Goal: Information Seeking & Learning: Learn about a topic

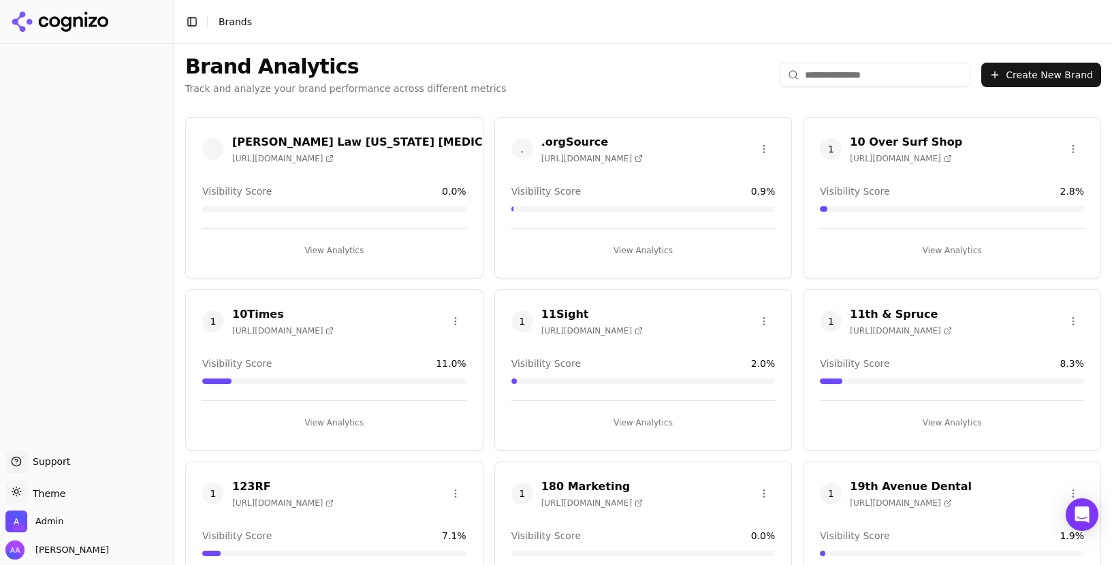
click at [843, 74] on input "search" at bounding box center [874, 75] width 191 height 25
paste input "**********"
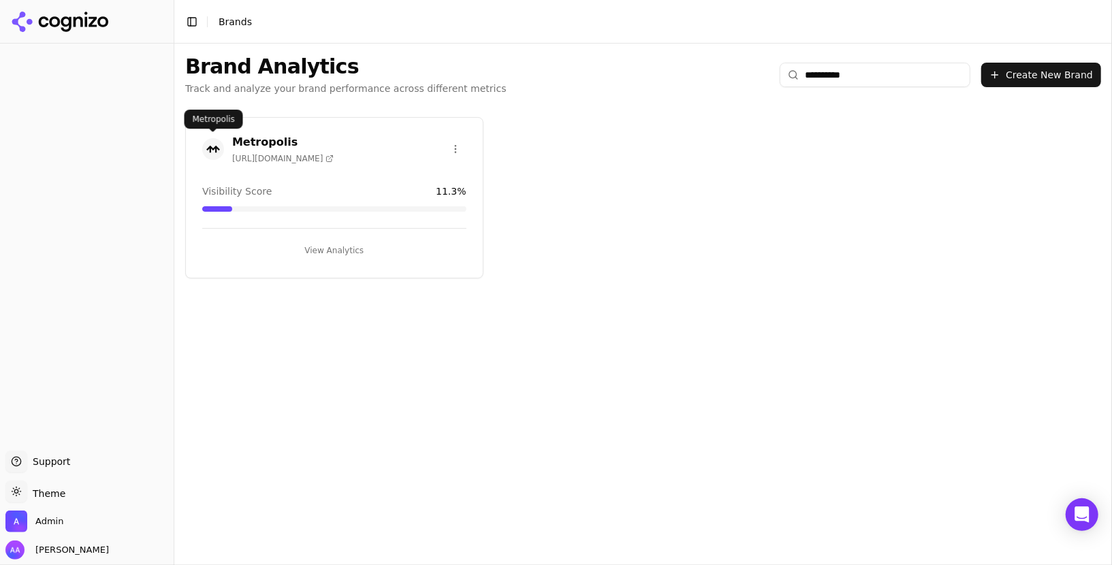
type input "**********"
click at [210, 150] on img at bounding box center [213, 149] width 22 height 22
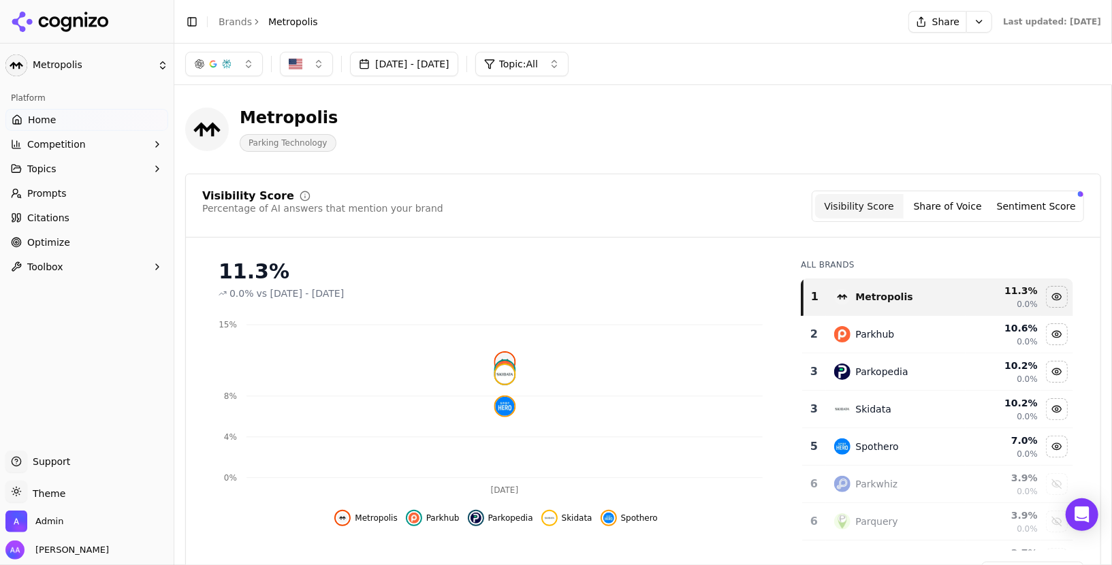
click at [722, 99] on div "Metropolis Parking Technology" at bounding box center [643, 129] width 916 height 67
click at [914, 22] on button "Share" at bounding box center [937, 22] width 58 height 22
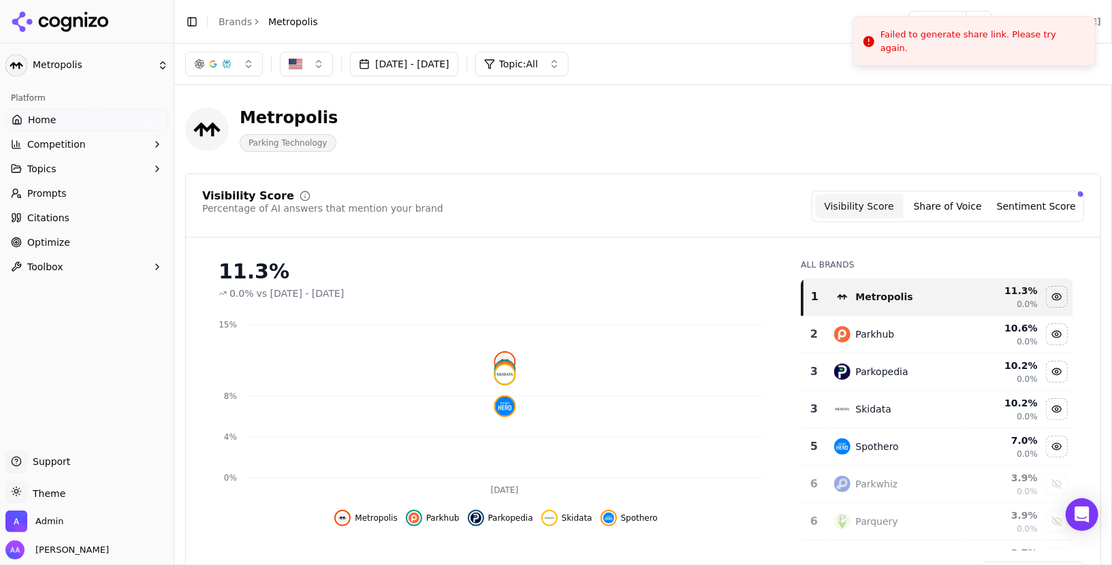
click at [786, 33] on header "Toggle Sidebar Brands Metropolis Share Last updated: [DATE]" at bounding box center [642, 22] width 937 height 44
click at [566, 149] on div "Metropolis Parking Technology" at bounding box center [490, 129] width 610 height 45
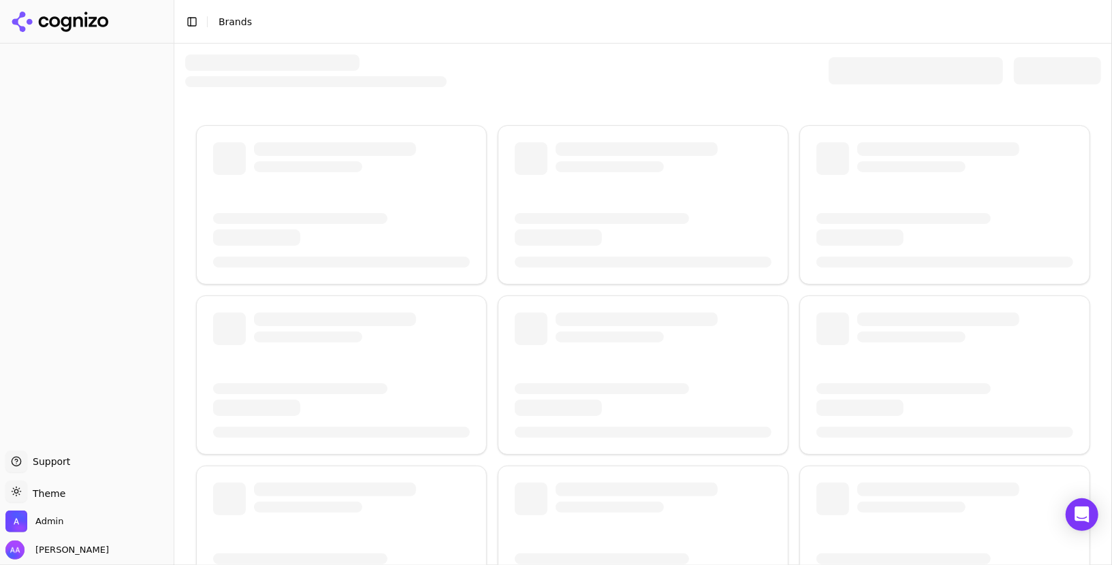
click at [867, 63] on div at bounding box center [916, 70] width 174 height 27
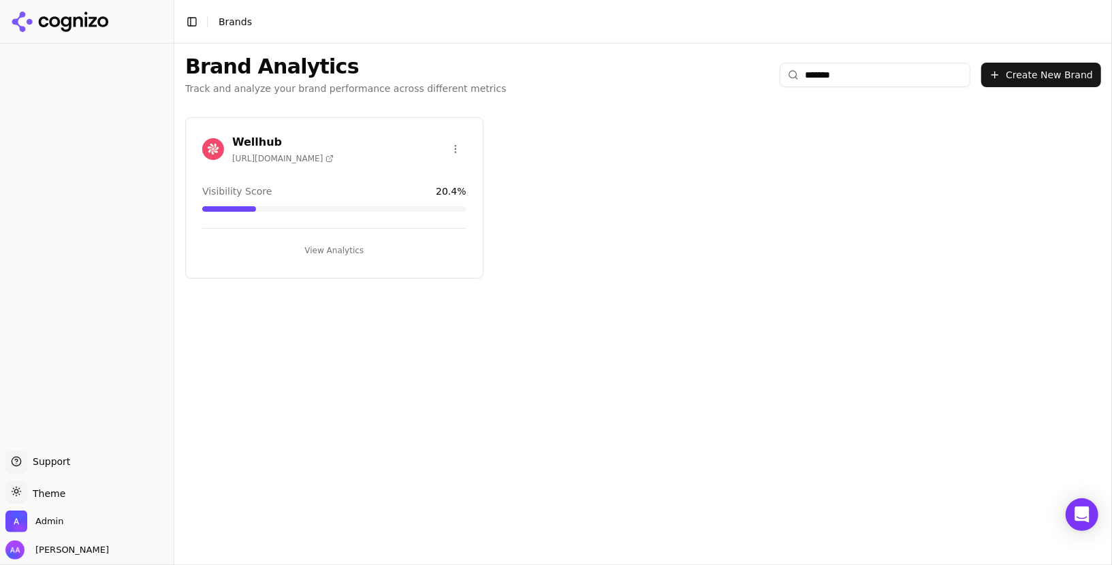
type input "*******"
click at [196, 146] on div "Wellhub https://wellhub.com" at bounding box center [334, 151] width 297 height 34
click at [202, 146] on img at bounding box center [213, 149] width 22 height 22
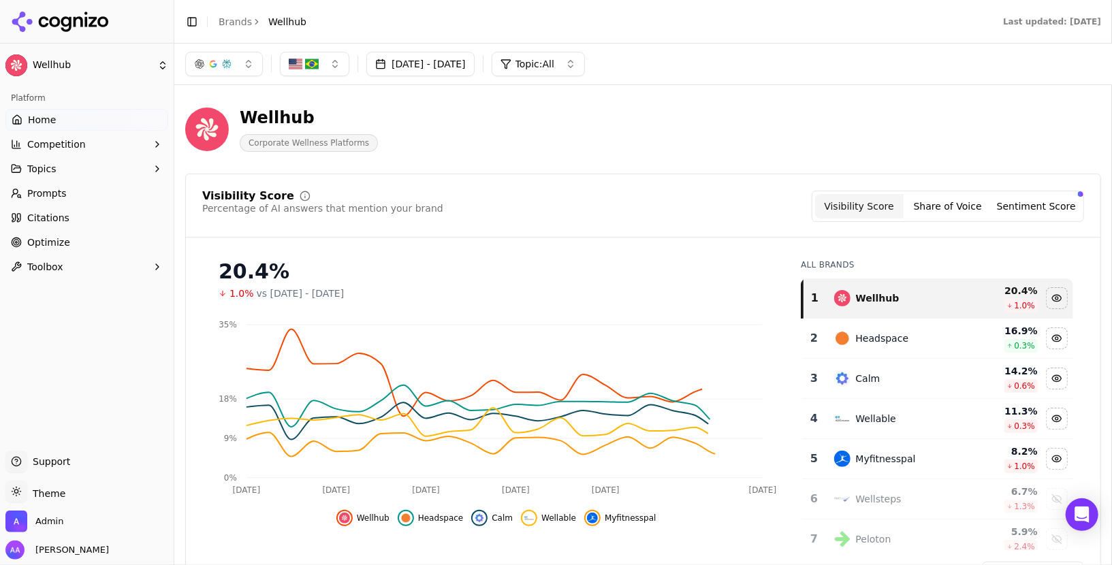
click at [54, 196] on span "Prompts" at bounding box center [46, 194] width 39 height 14
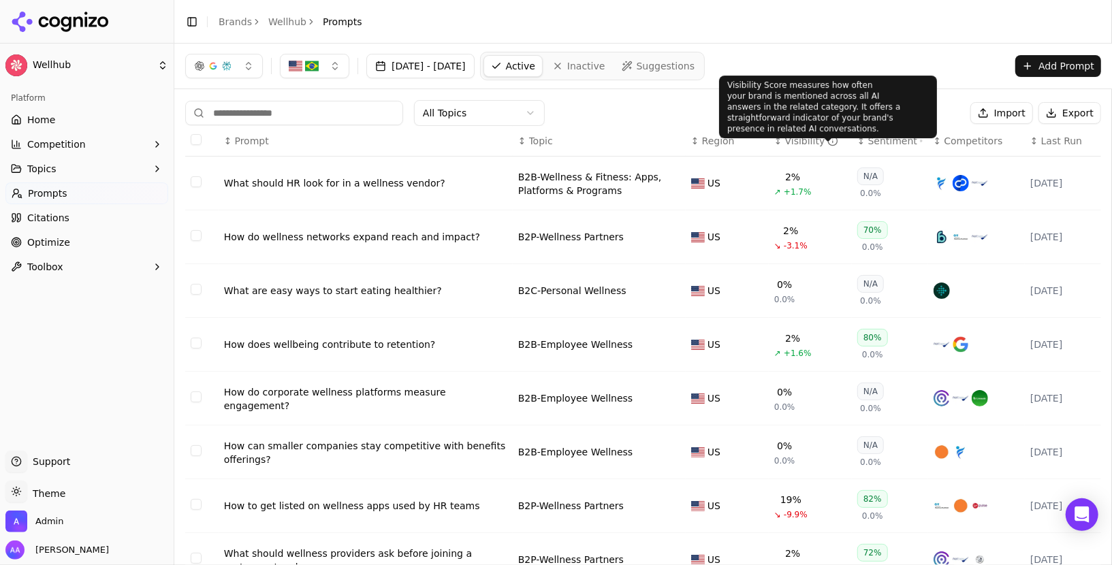
click at [798, 134] on div "Visibility" at bounding box center [812, 141] width 54 height 14
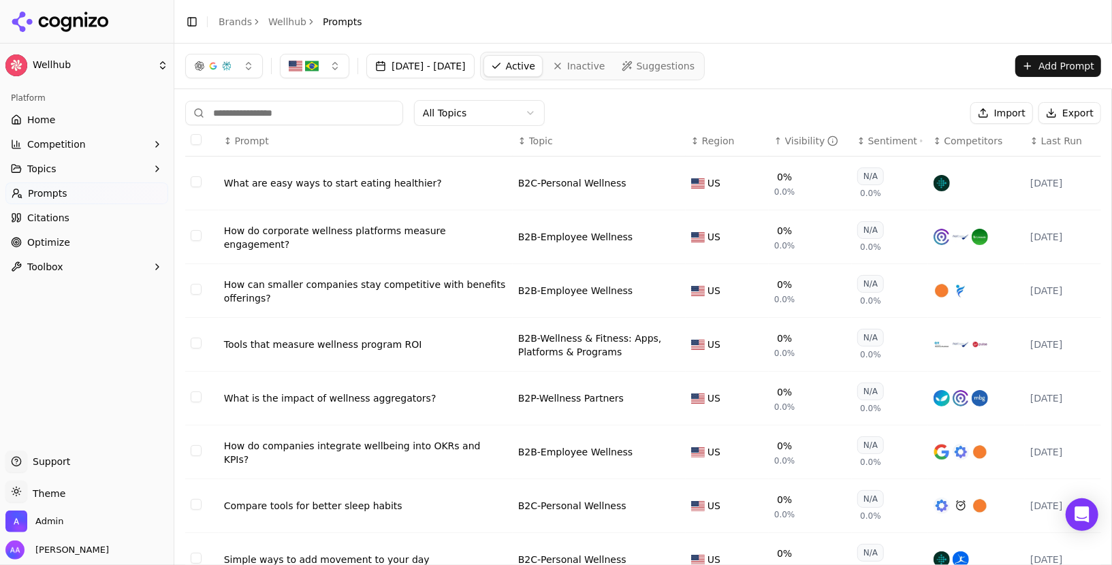
click at [798, 134] on div "Visibility" at bounding box center [812, 141] width 54 height 14
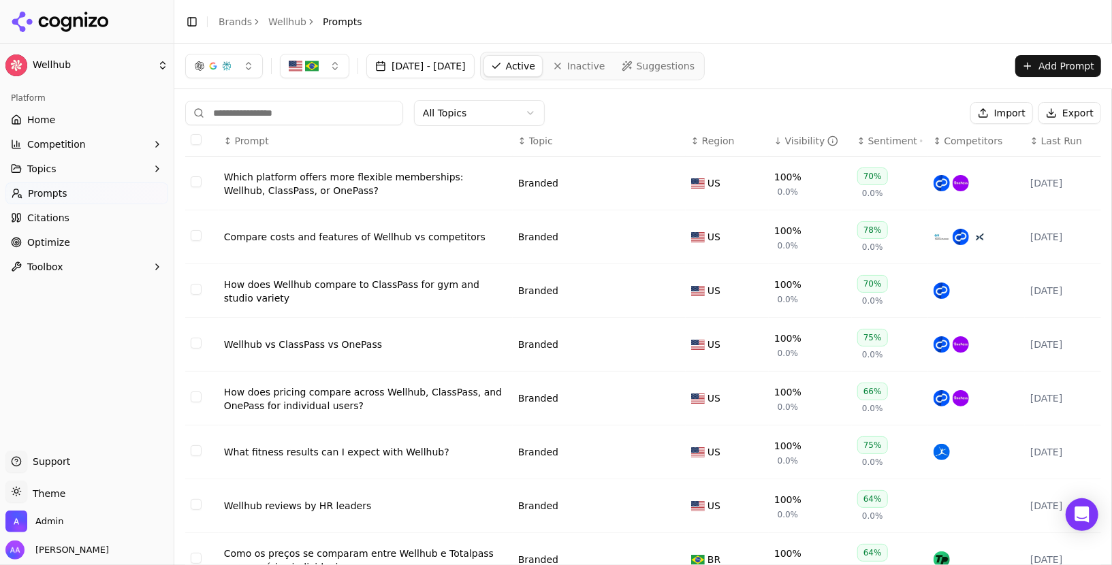
click at [289, 233] on div "Compare costs and features of Wellhub vs competitors" at bounding box center [365, 237] width 283 height 14
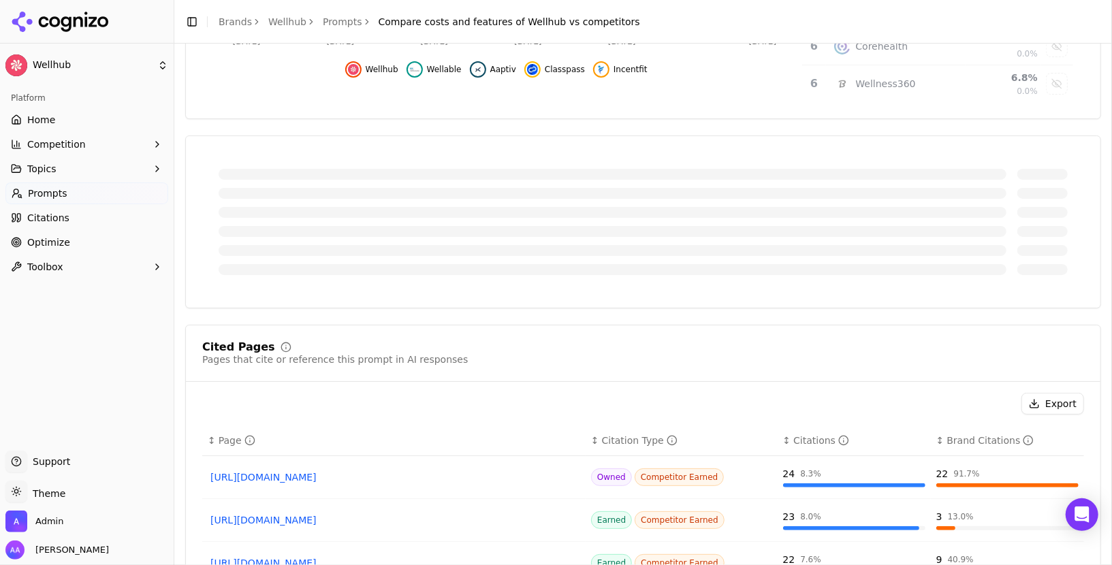
scroll to position [370, 0]
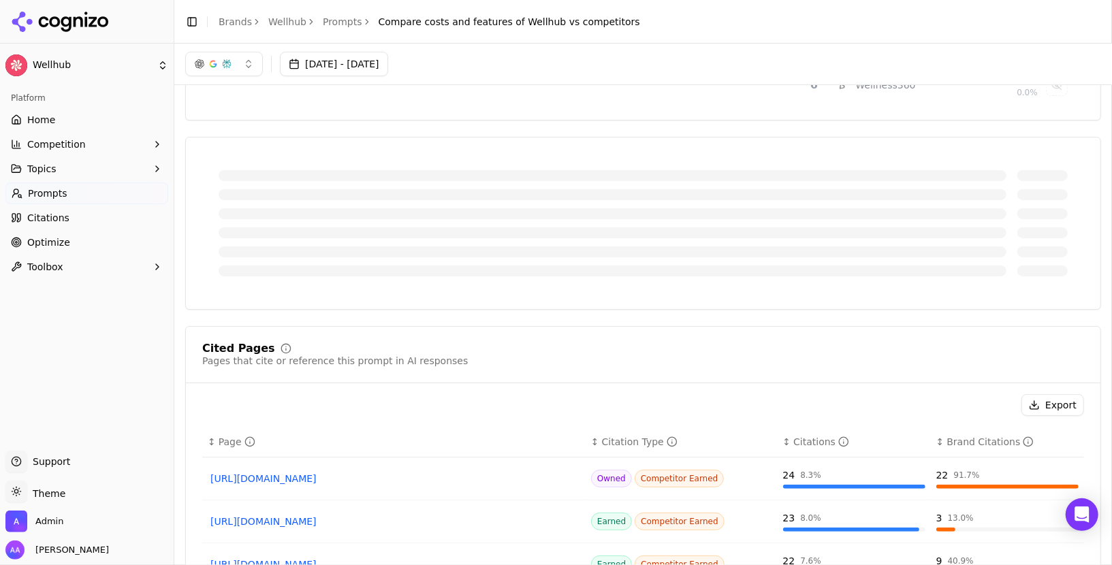
click at [745, 281] on div at bounding box center [643, 223] width 882 height 139
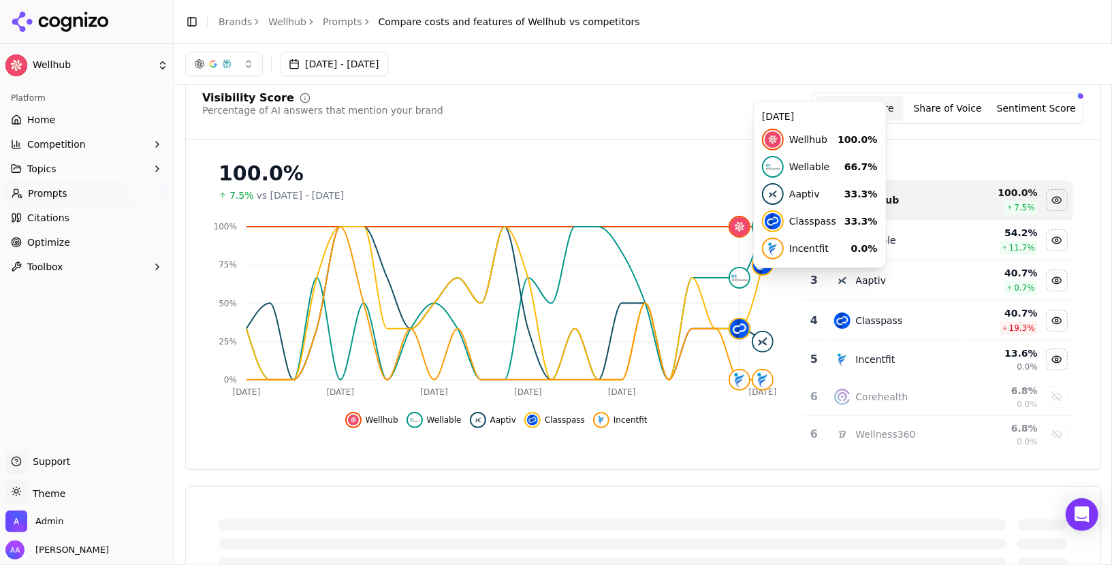
scroll to position [18, 0]
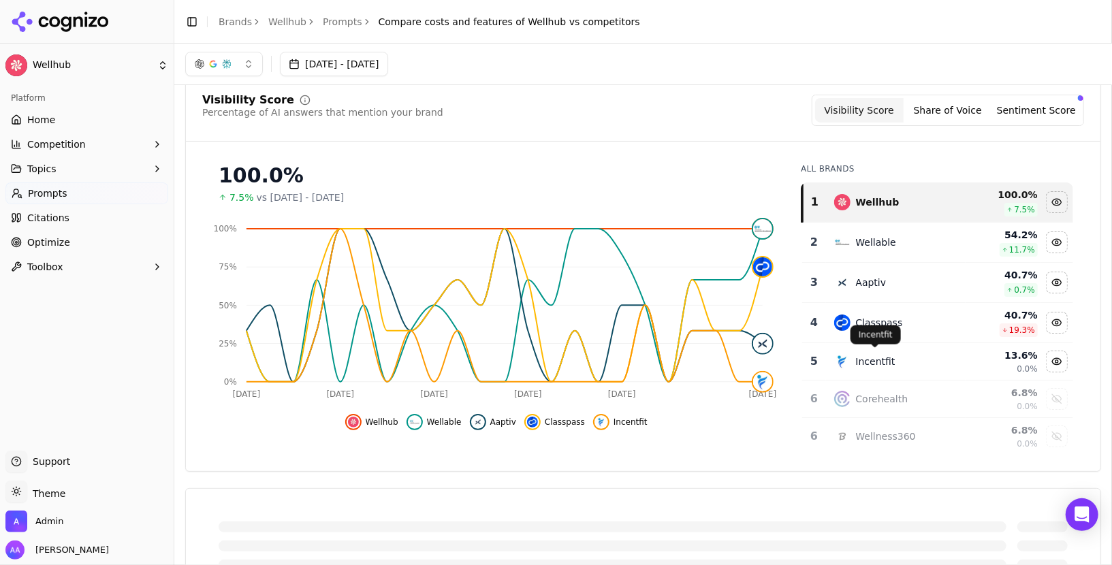
click at [1057, 110] on button "Sentiment Score" at bounding box center [1036, 110] width 89 height 25
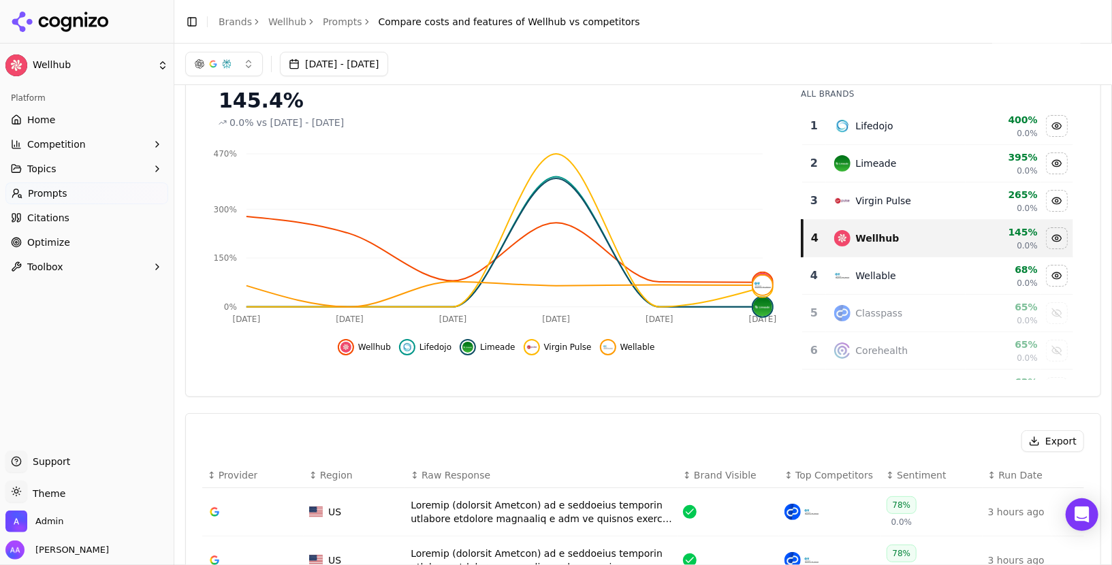
scroll to position [44, 0]
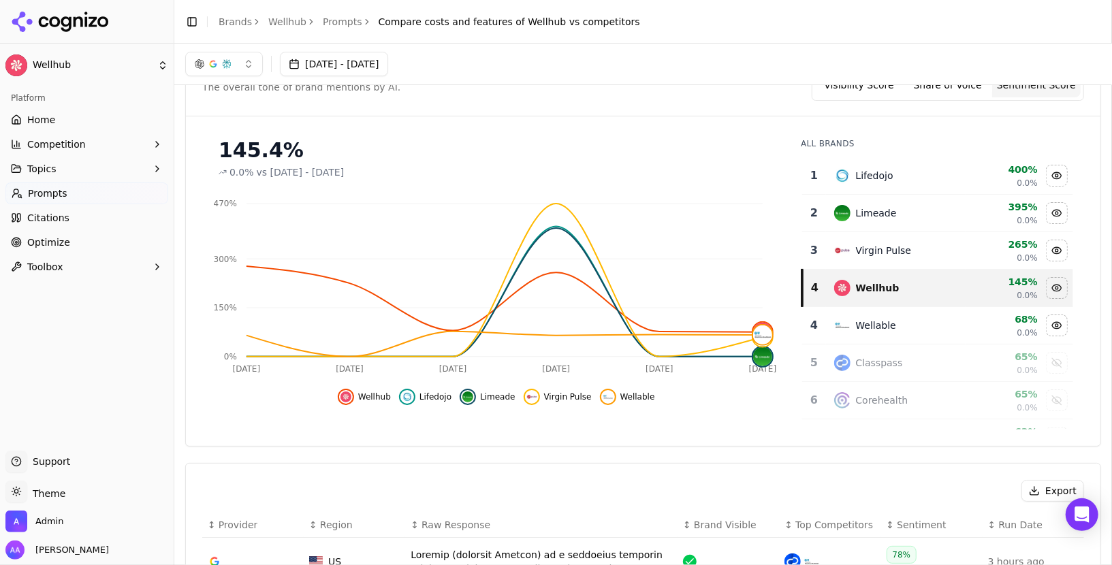
click at [915, 186] on td "Lifedojo" at bounding box center [896, 175] width 140 height 37
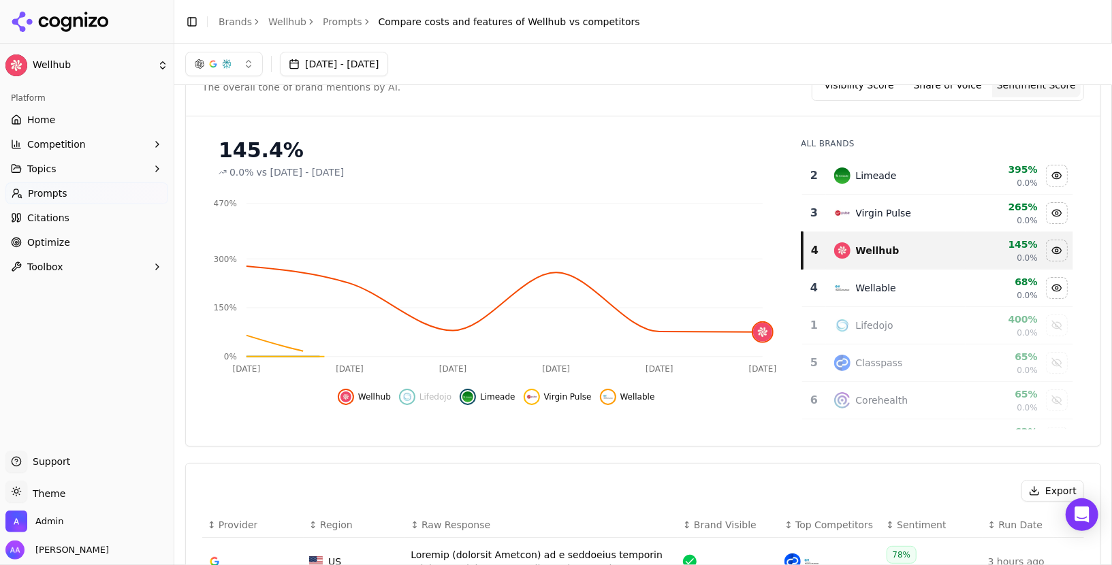
click at [915, 186] on td "Limeade" at bounding box center [896, 175] width 140 height 37
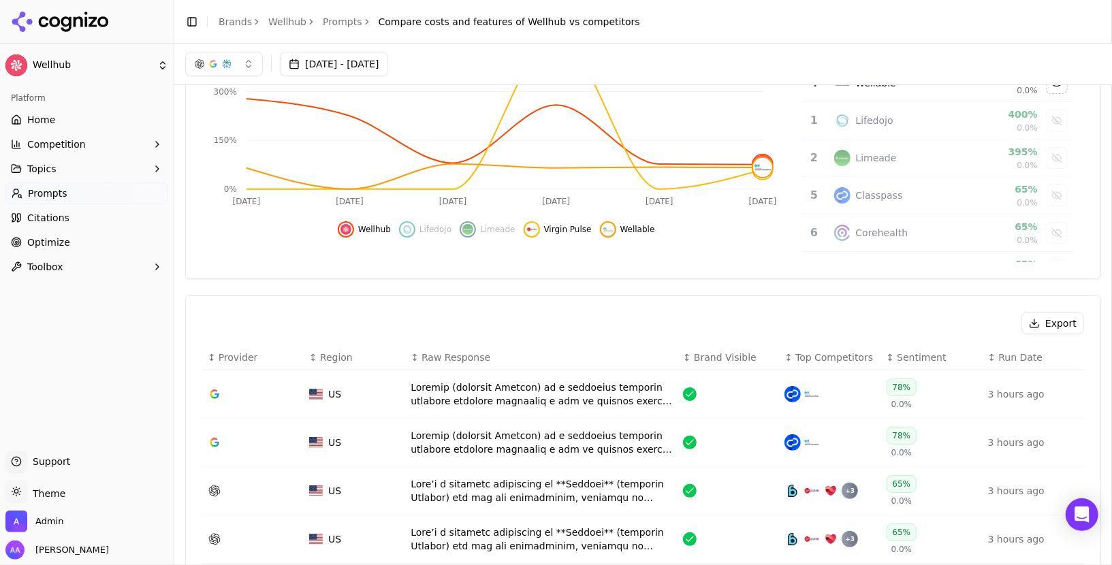
scroll to position [172, 0]
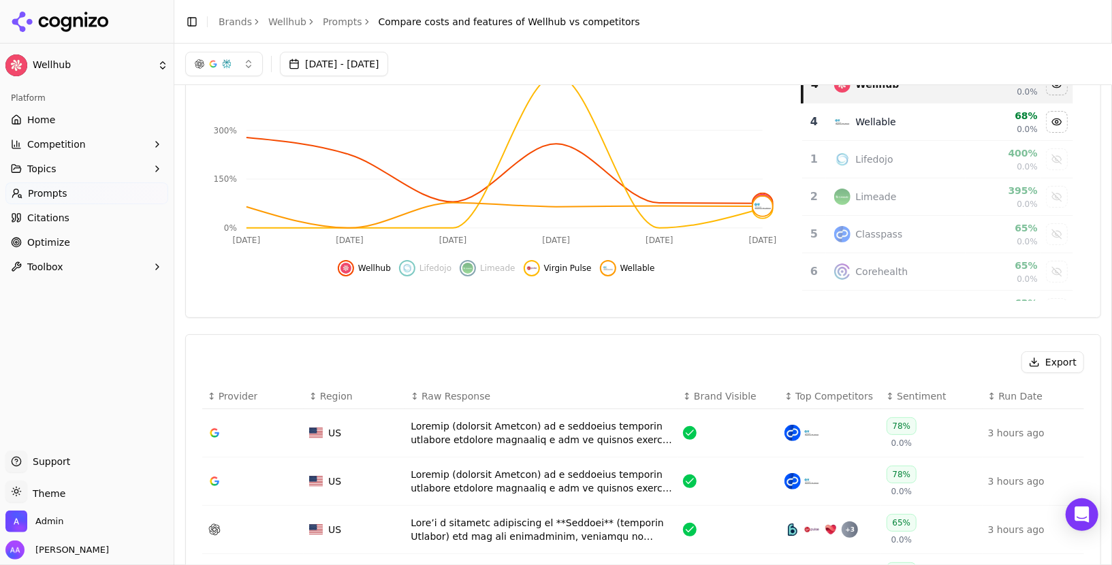
click at [917, 164] on div "Lifedojo" at bounding box center [896, 159] width 124 height 16
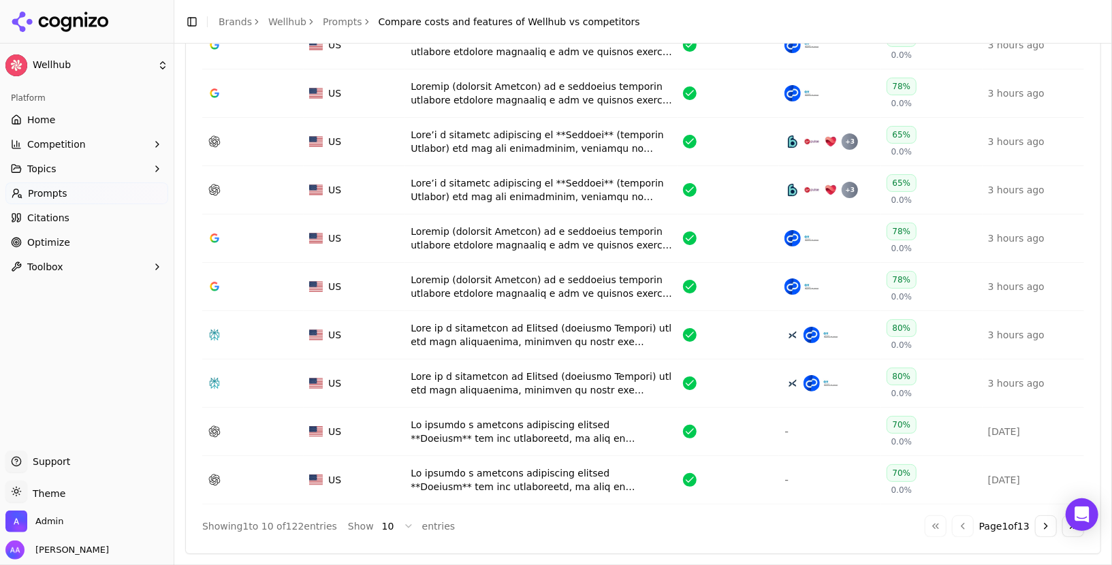
scroll to position [569, 0]
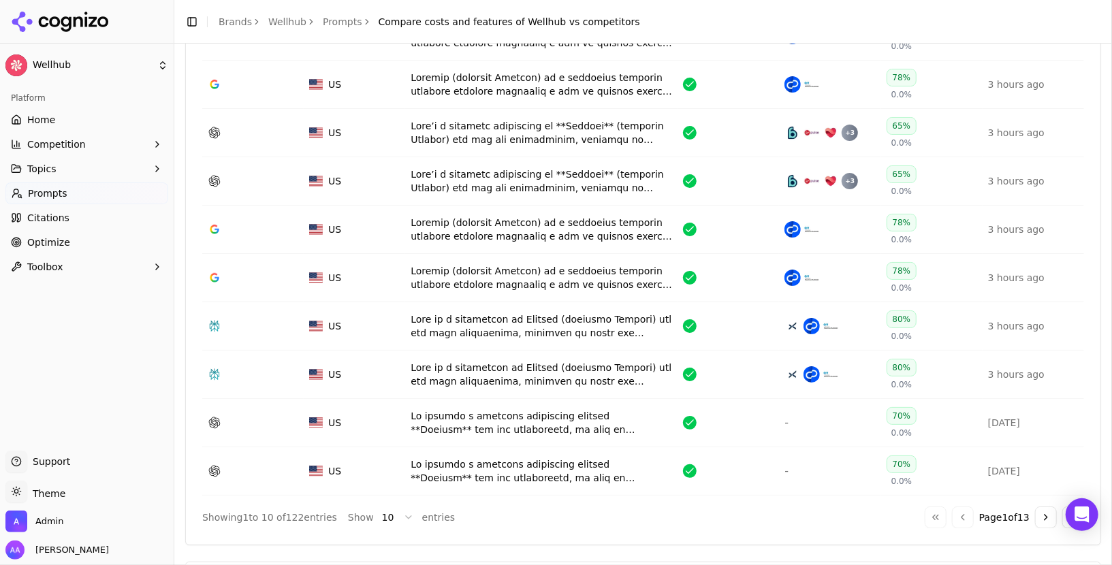
click at [1044, 519] on button "Go to next page" at bounding box center [1046, 518] width 22 height 22
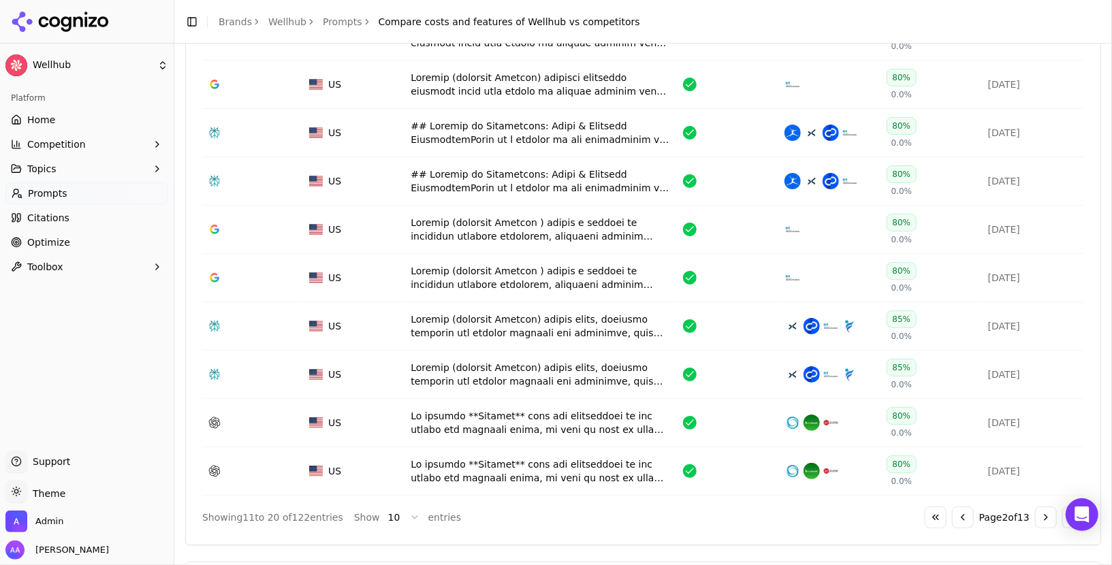
click at [961, 510] on button "Go to previous page" at bounding box center [963, 518] width 22 height 22
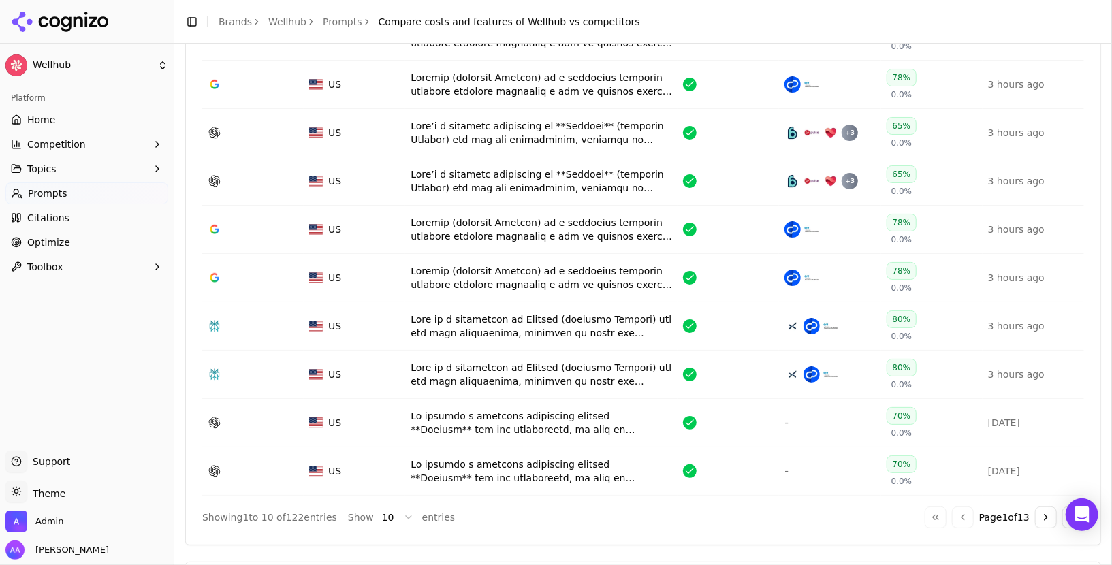
scroll to position [150, 0]
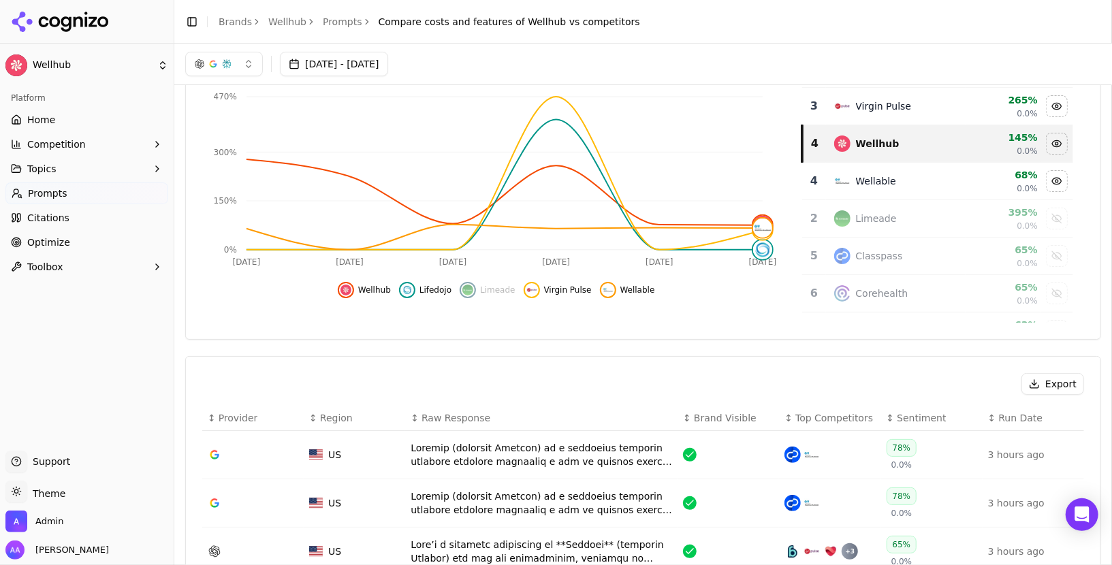
click at [52, 113] on span "Home" at bounding box center [41, 120] width 28 height 14
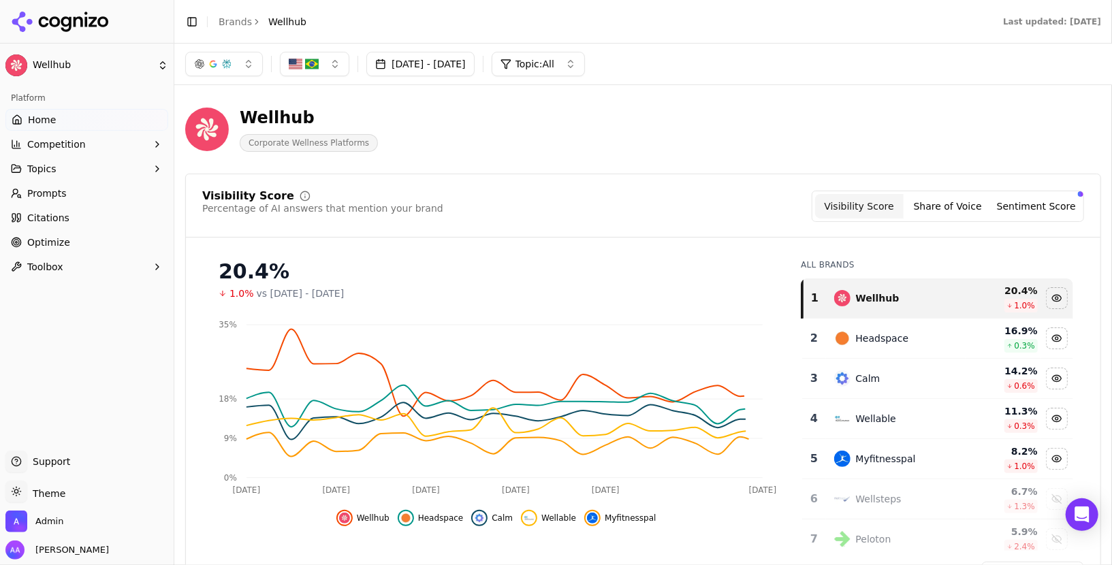
click at [89, 194] on link "Prompts" at bounding box center [86, 193] width 163 height 22
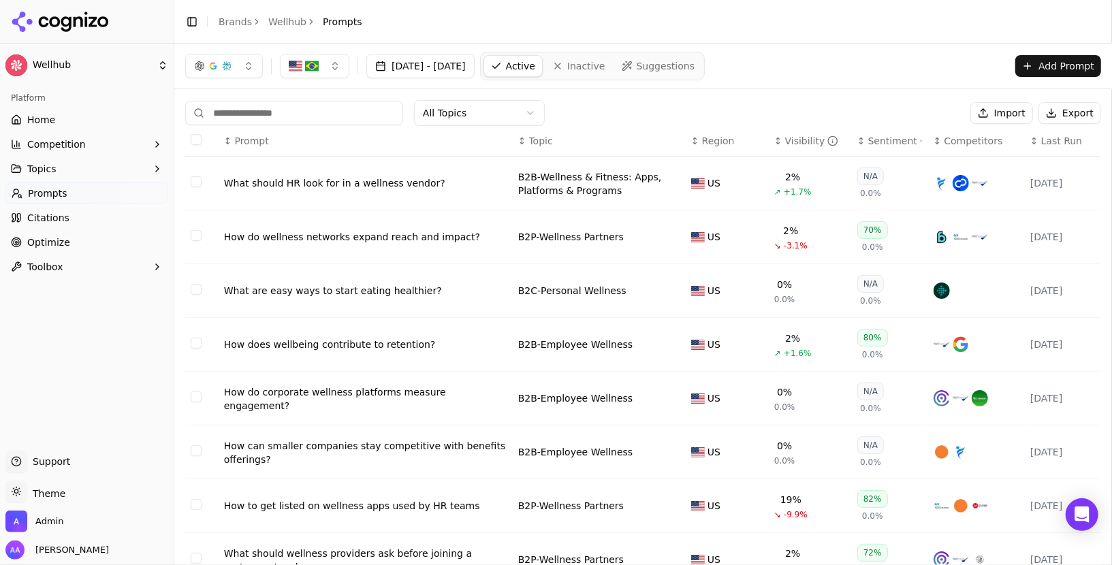
click at [384, 180] on div "What should HR look for in a wellness vendor?" at bounding box center [365, 183] width 283 height 14
click at [377, 235] on div "How do wellness networks expand reach and impact?" at bounding box center [365, 237] width 283 height 14
click at [361, 288] on div "What are easy ways to start eating healthier?" at bounding box center [365, 291] width 283 height 14
click at [353, 347] on div "How does wellbeing contribute to retention?" at bounding box center [365, 345] width 283 height 14
click at [353, 393] on div "How do corporate wellness platforms measure engagement?" at bounding box center [365, 398] width 283 height 27
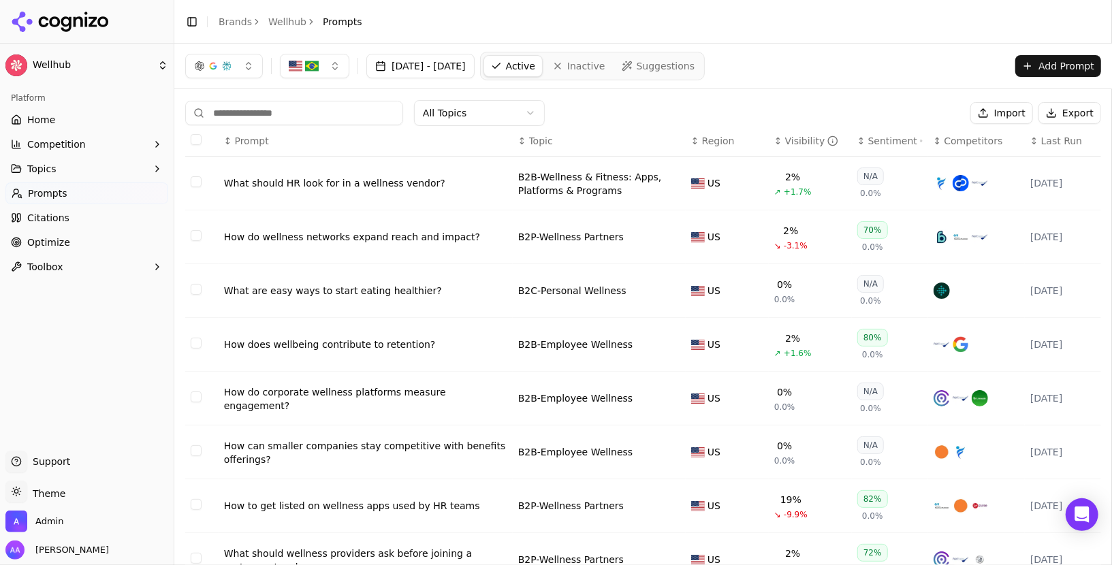
click at [350, 440] on div "How can smaller companies stay competitive with benefits offerings?" at bounding box center [365, 452] width 283 height 27
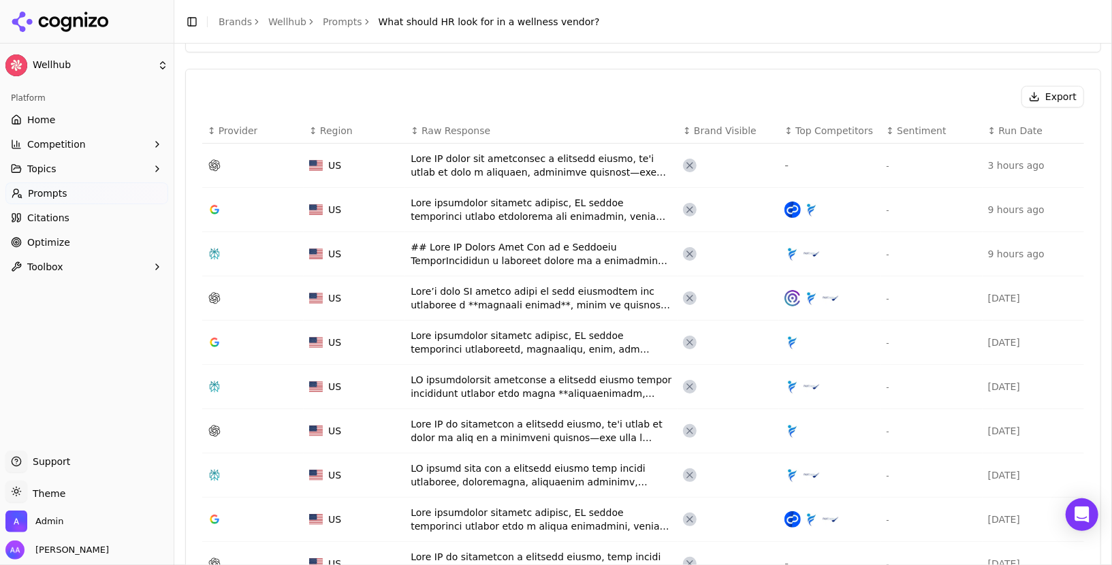
scroll to position [452, 0]
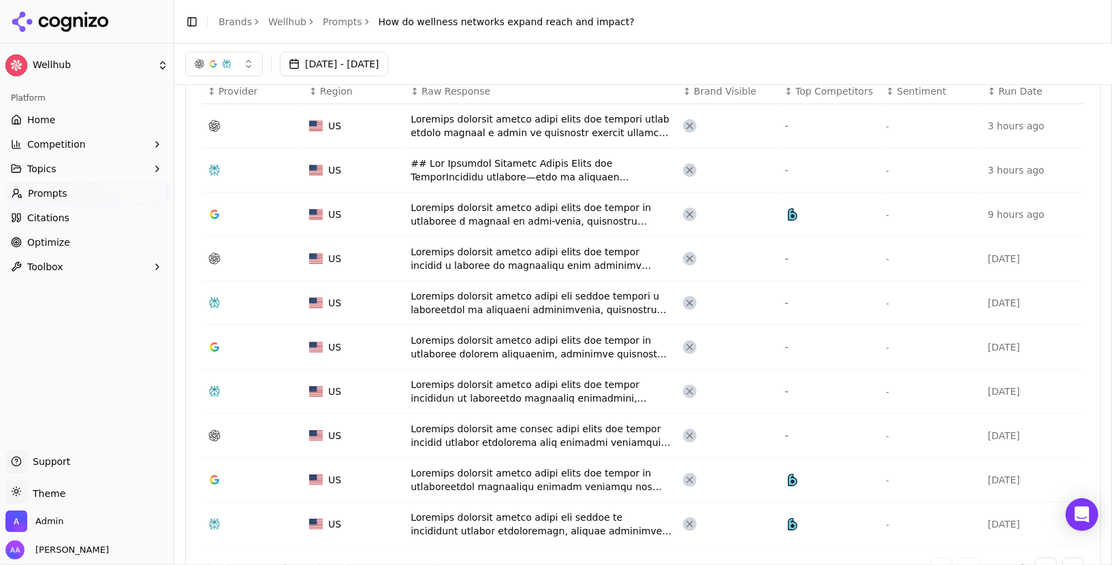
scroll to position [475, 0]
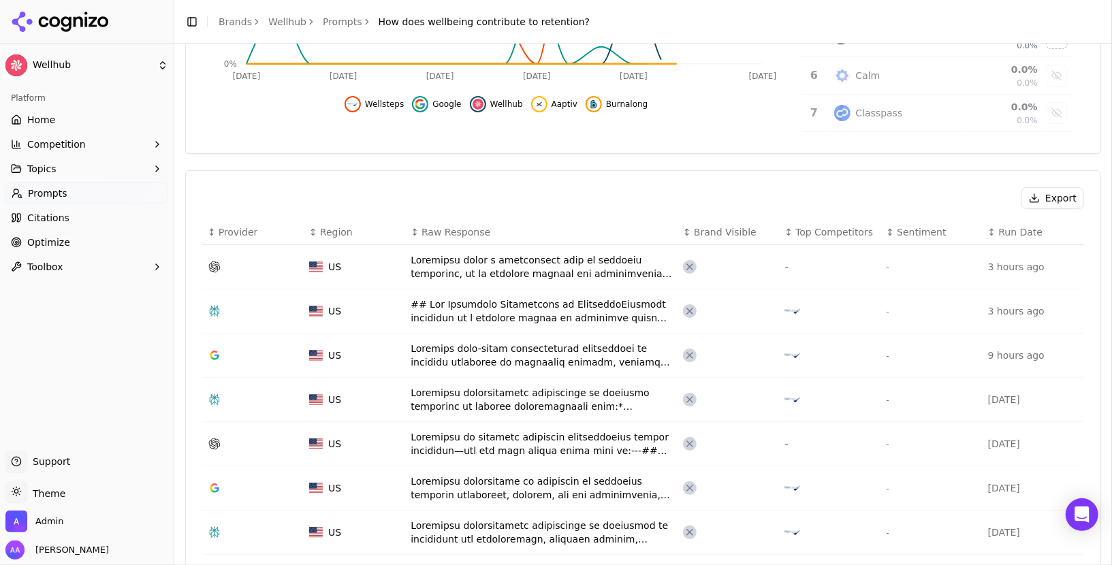
scroll to position [376, 0]
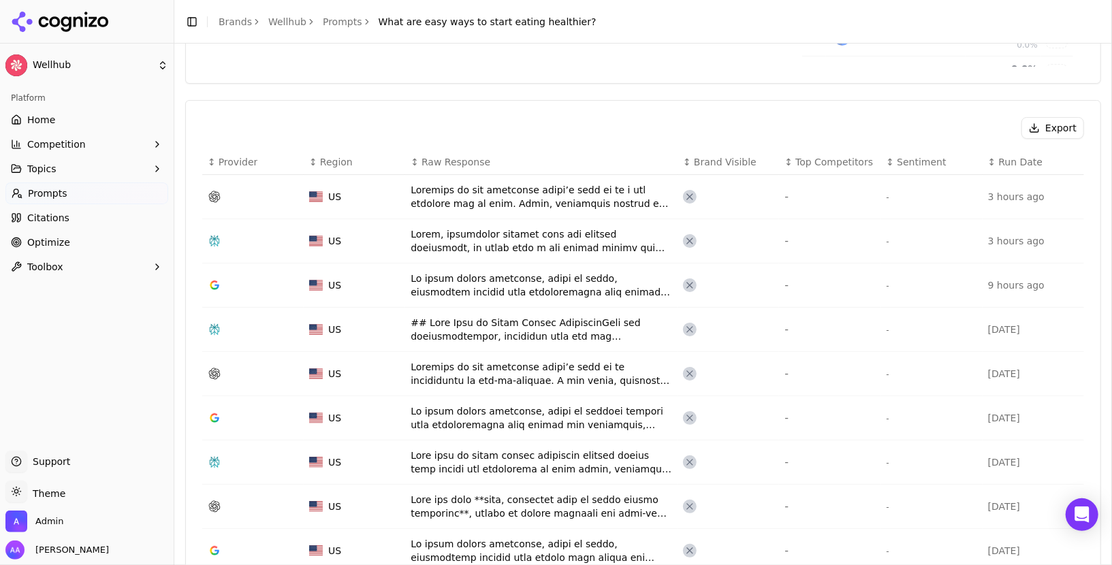
scroll to position [408, 0]
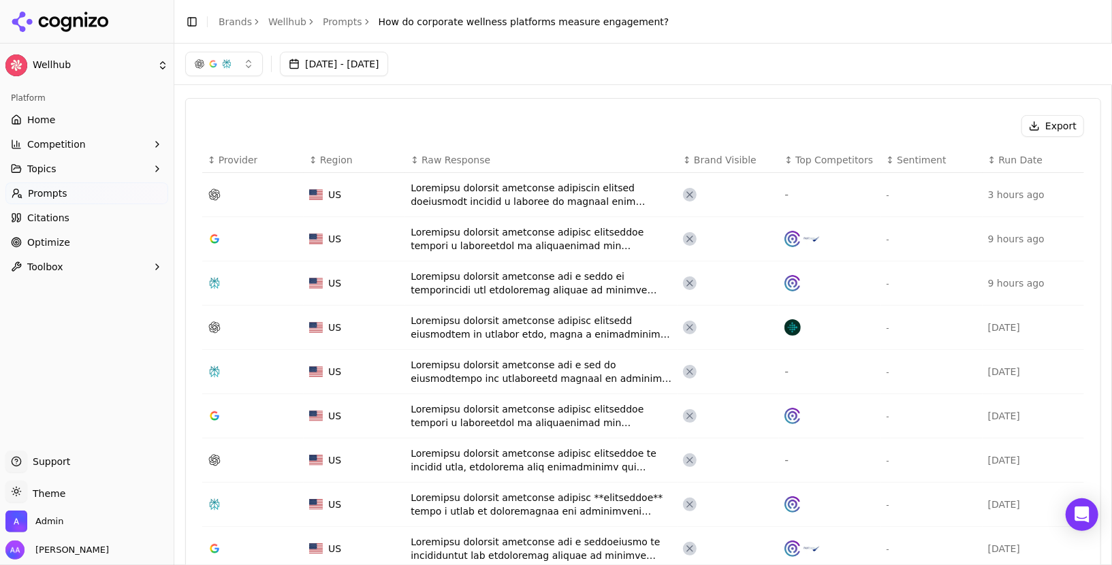
scroll to position [406, 0]
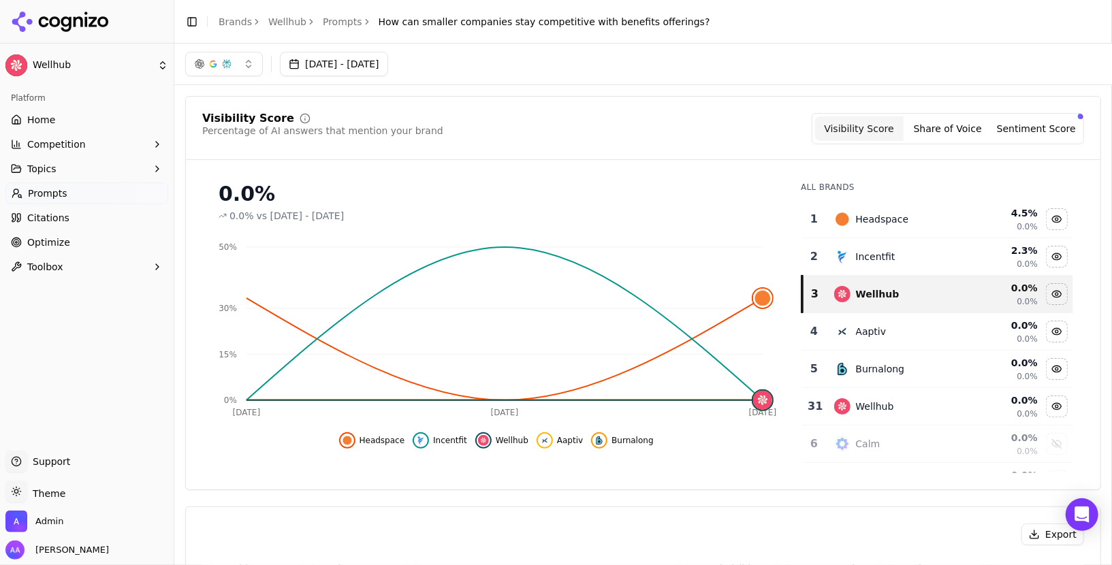
click at [1053, 124] on button "Sentiment Score" at bounding box center [1036, 128] width 89 height 25
